Goal: Task Accomplishment & Management: Manage account settings

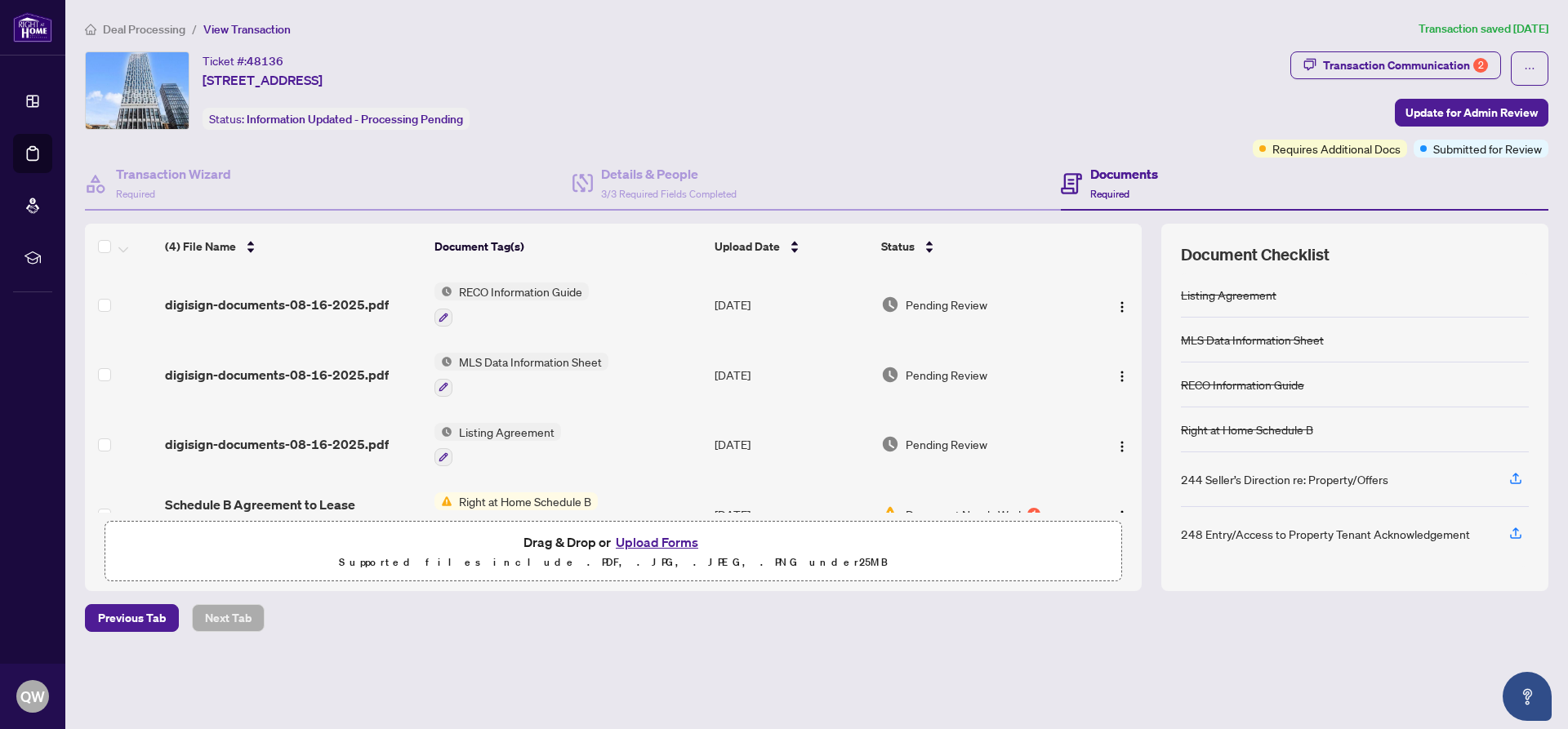
click at [140, 30] on span "Deal Processing" at bounding box center [144, 29] width 83 height 15
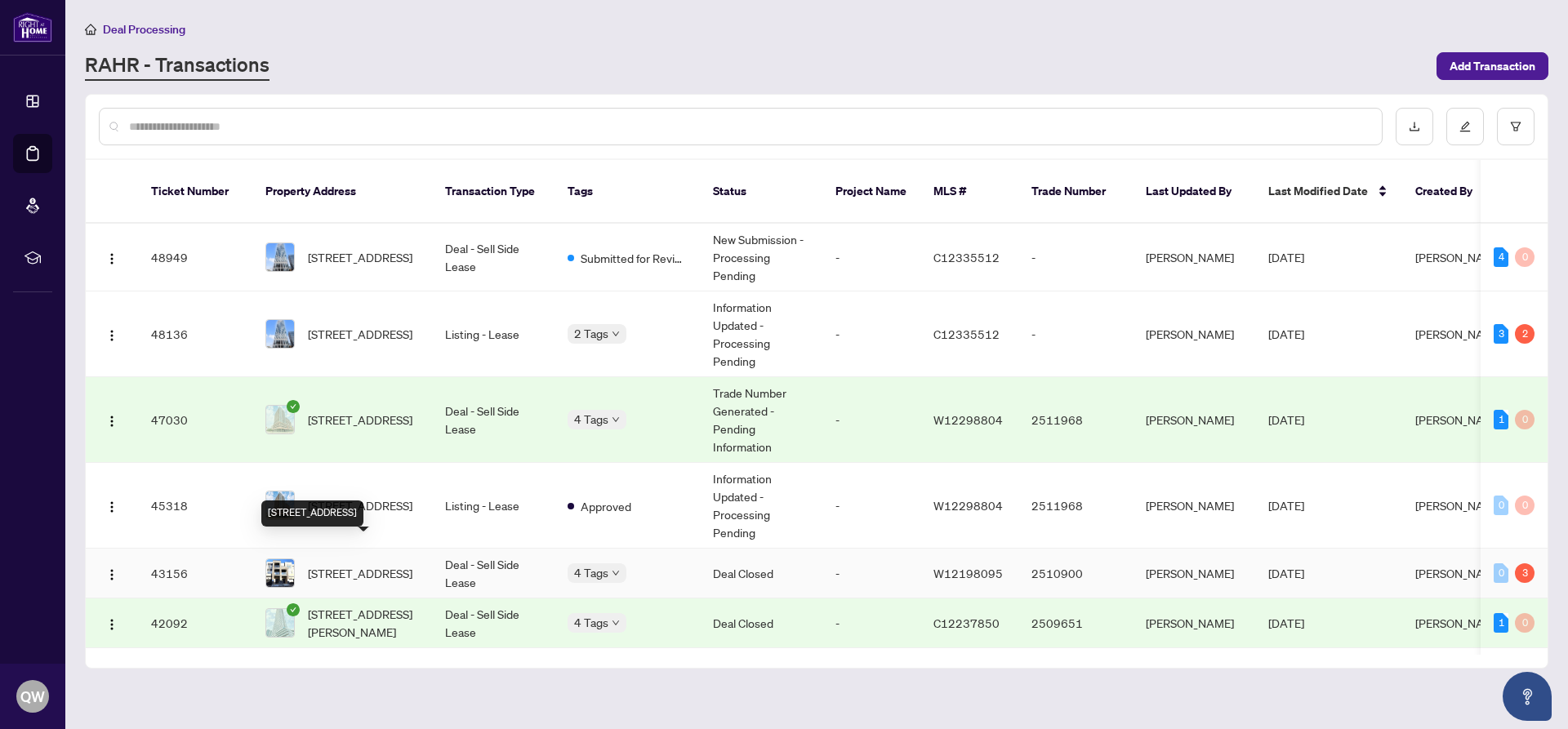
click at [370, 564] on span "[STREET_ADDRESS]" at bounding box center [360, 573] width 105 height 18
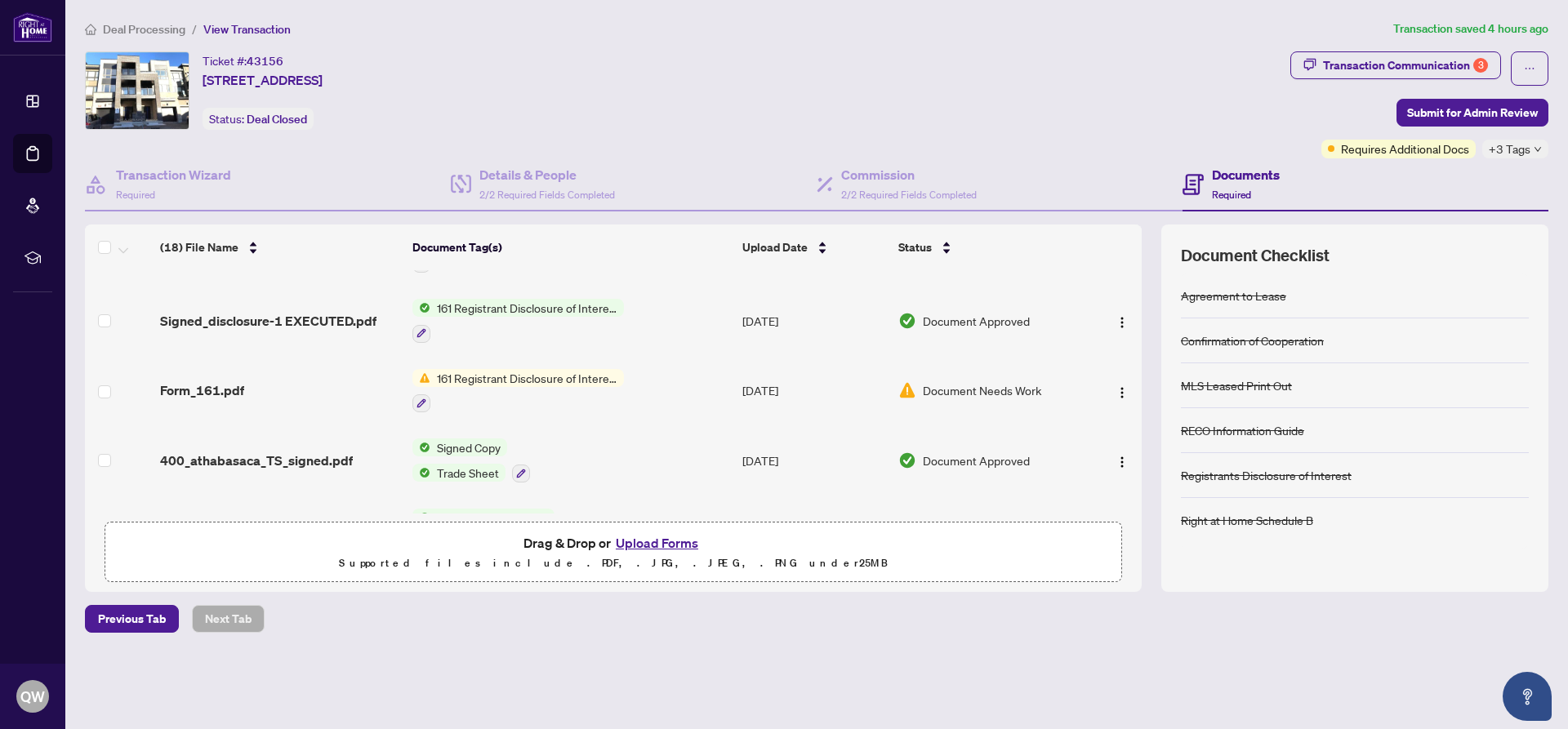
scroll to position [93, 0]
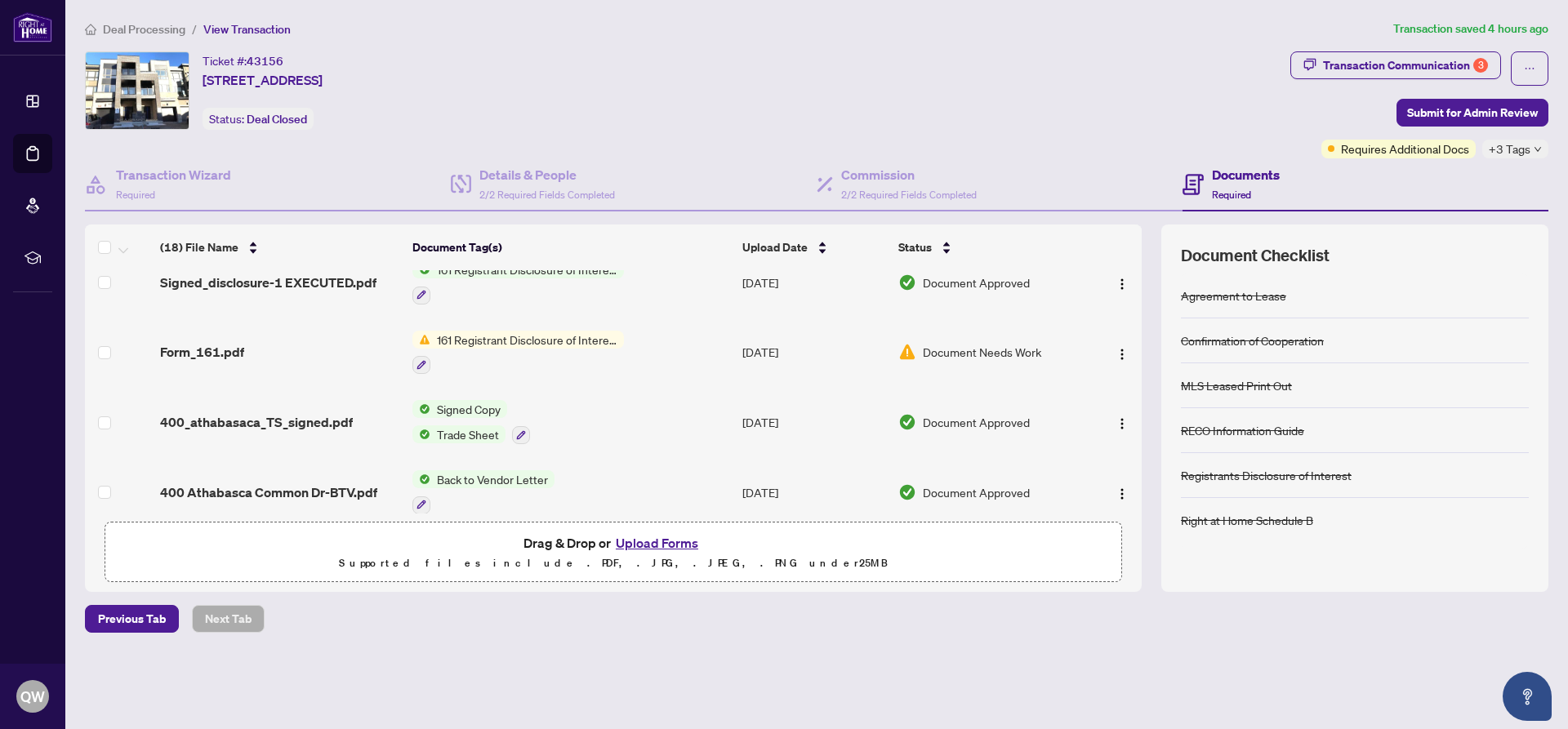
click at [507, 480] on span "Back to Vendor Letter" at bounding box center [492, 479] width 124 height 18
click at [475, 557] on span "Back to Vendor Letter" at bounding box center [474, 558] width 124 height 18
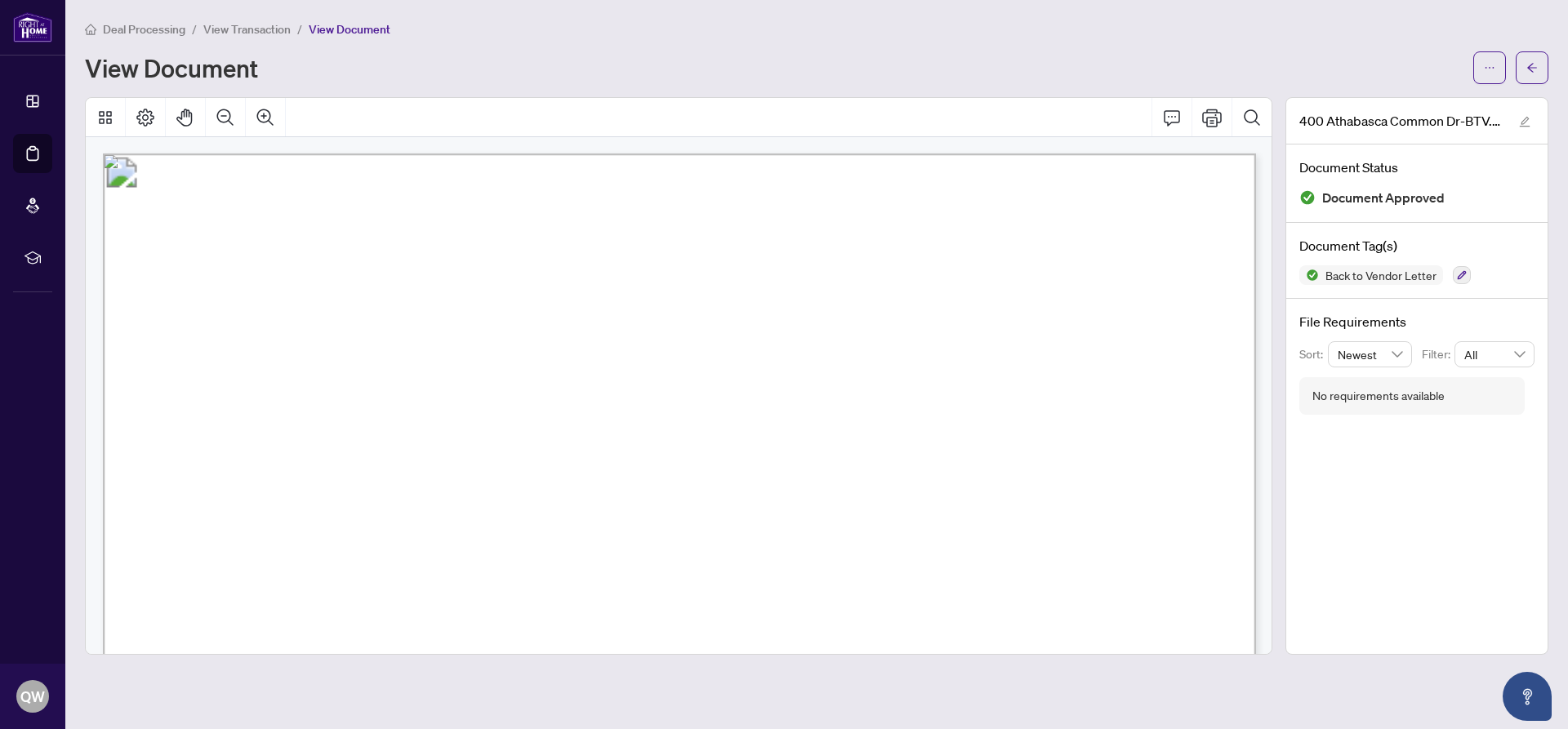
click at [138, 35] on span "Deal Processing" at bounding box center [144, 29] width 83 height 15
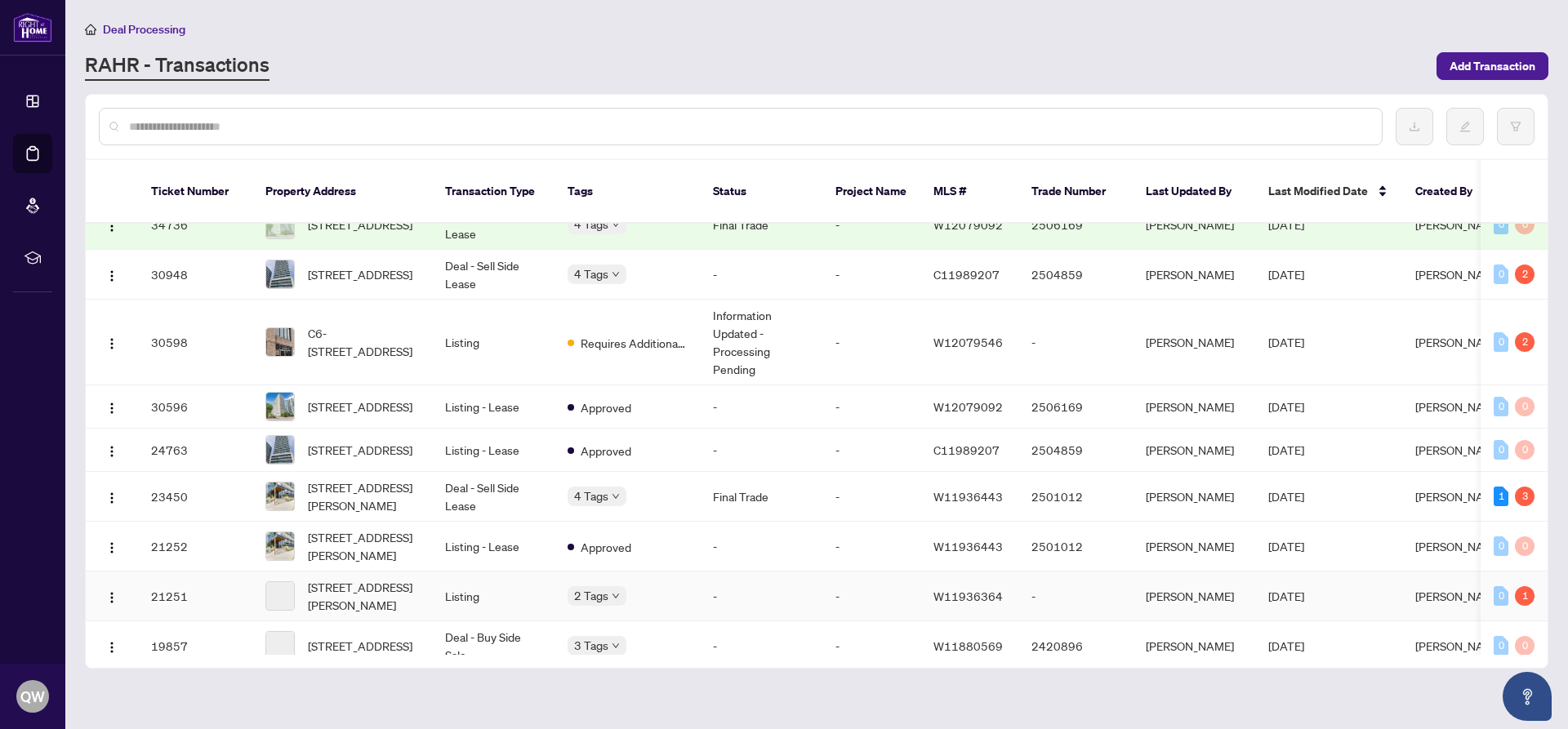
scroll to position [781, 0]
